Goal: Check status

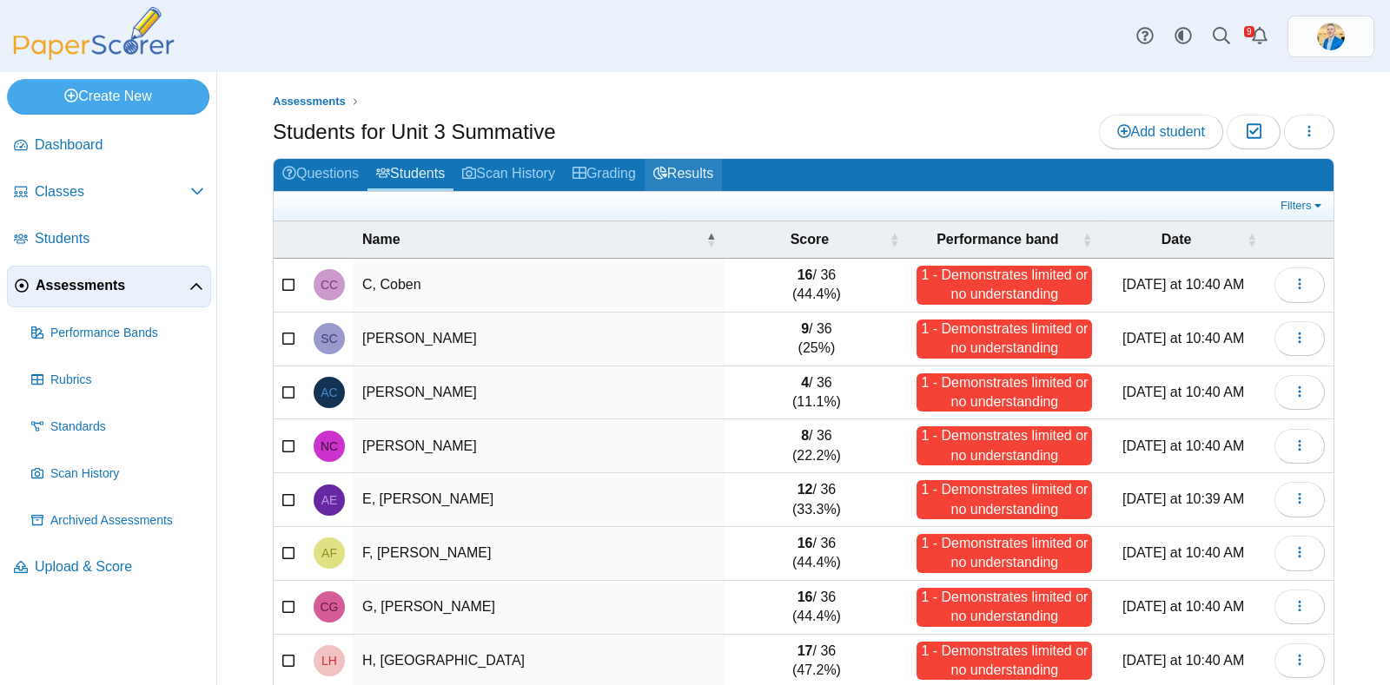
click at [695, 169] on link "Results" at bounding box center [683, 175] width 77 height 32
